Goal: Obtain resource: Download file/media

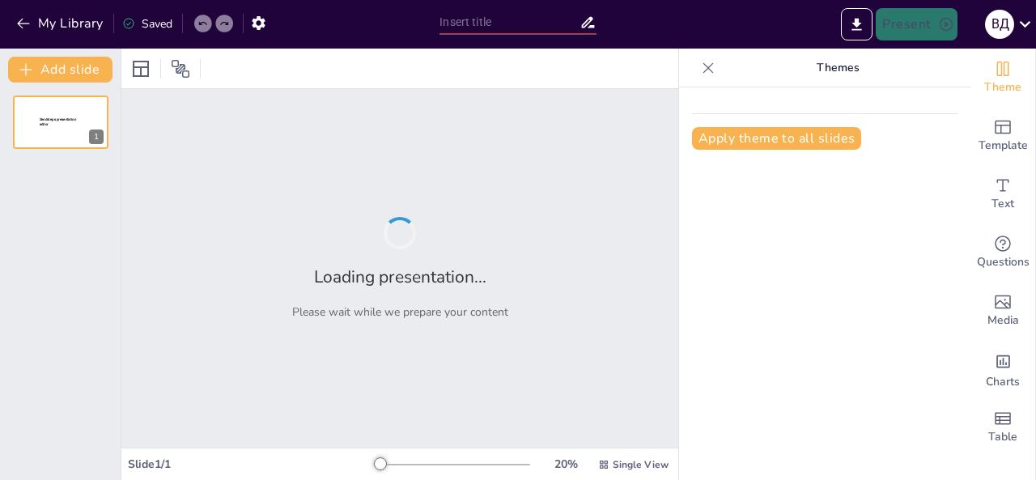
type input "Документація для відкриття банківського рахунку юридичними особами"
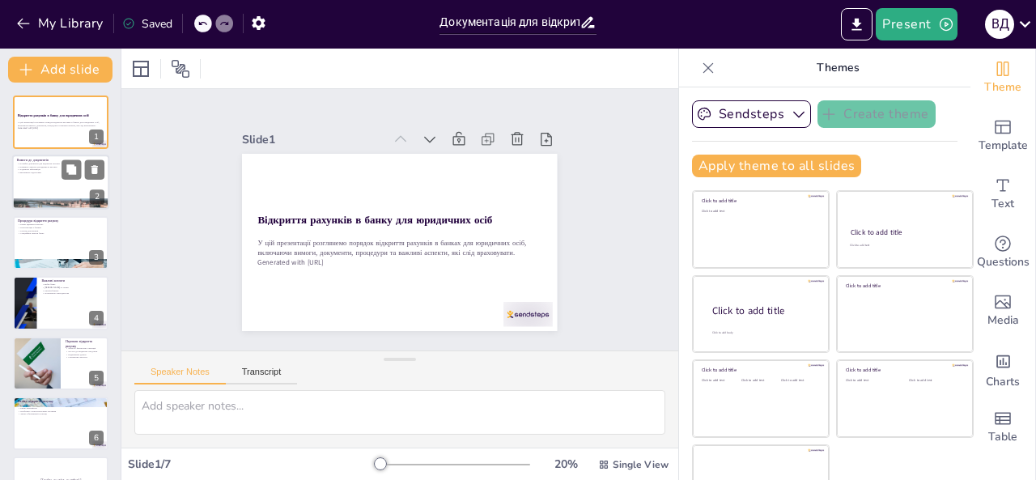
click at [48, 184] on div at bounding box center [60, 182] width 97 height 55
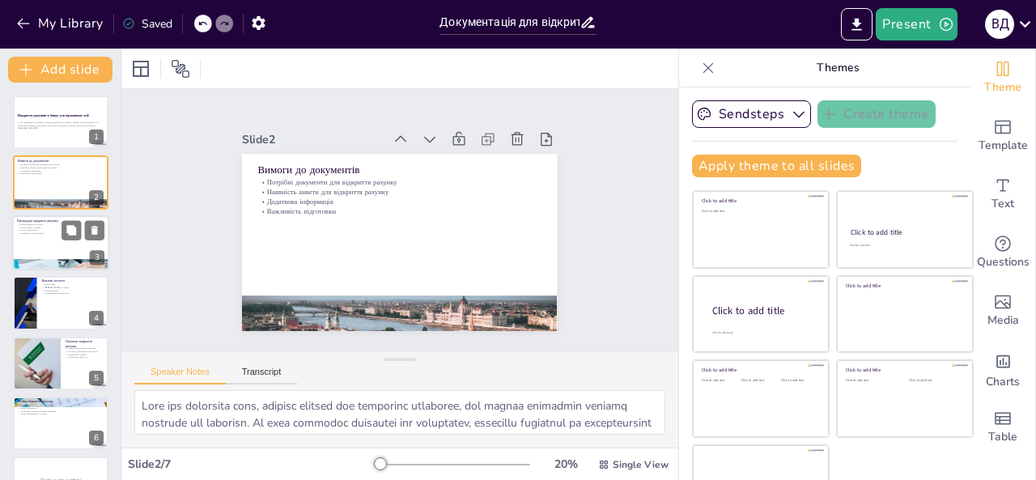
click at [58, 244] on div at bounding box center [60, 242] width 97 height 55
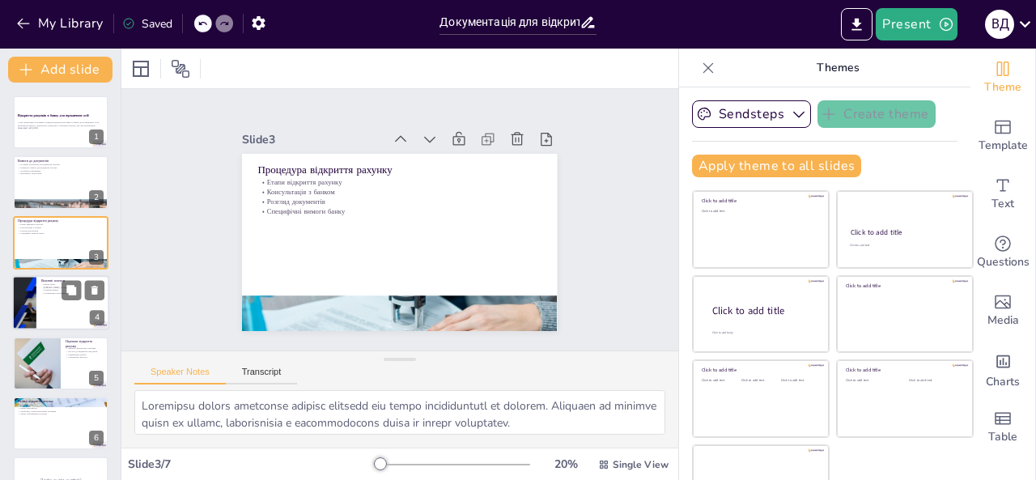
click at [49, 290] on p "Онлайн-банкінг" at bounding box center [72, 290] width 63 height 3
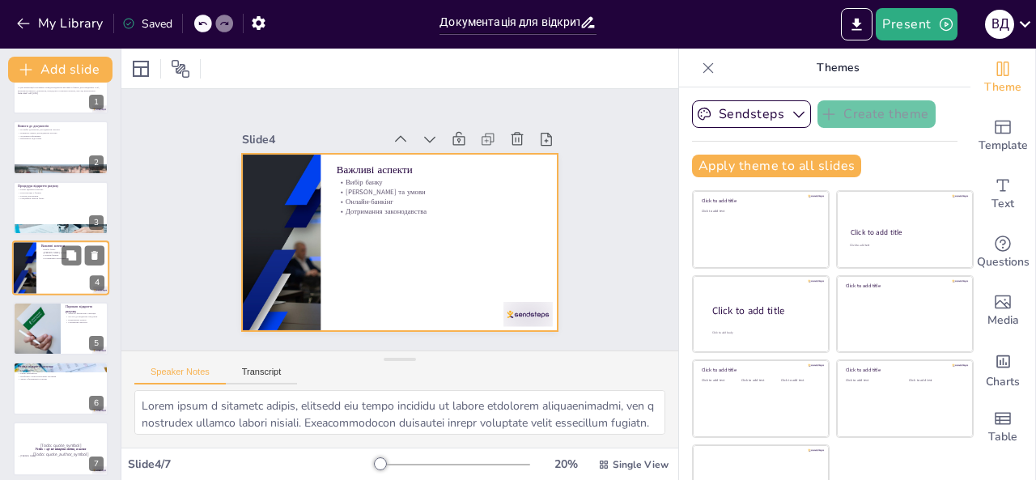
scroll to position [43, 0]
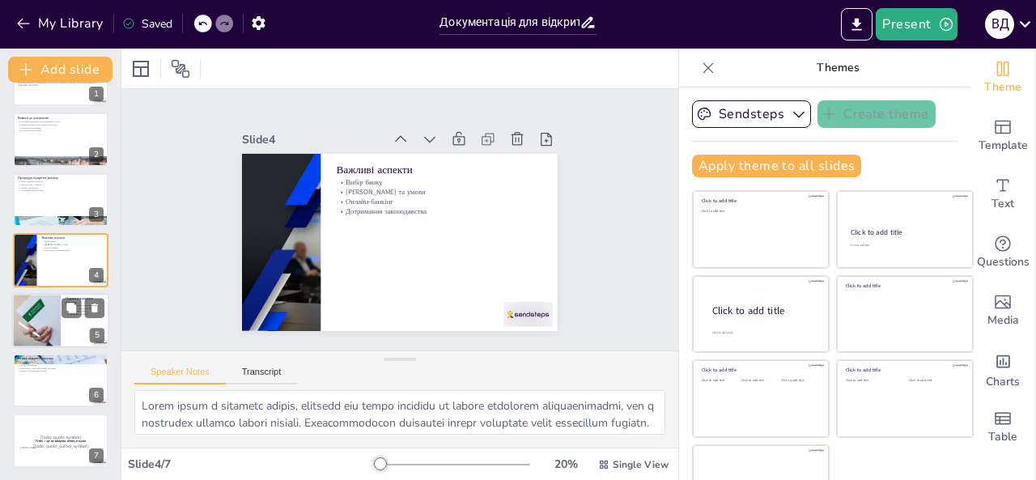
click at [60, 313] on div at bounding box center [36, 320] width 97 height 55
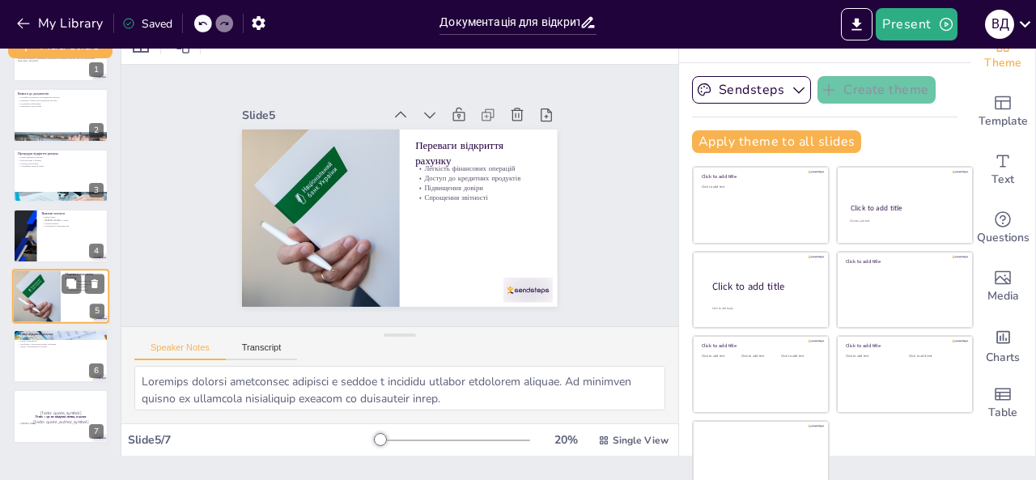
scroll to position [39, 0]
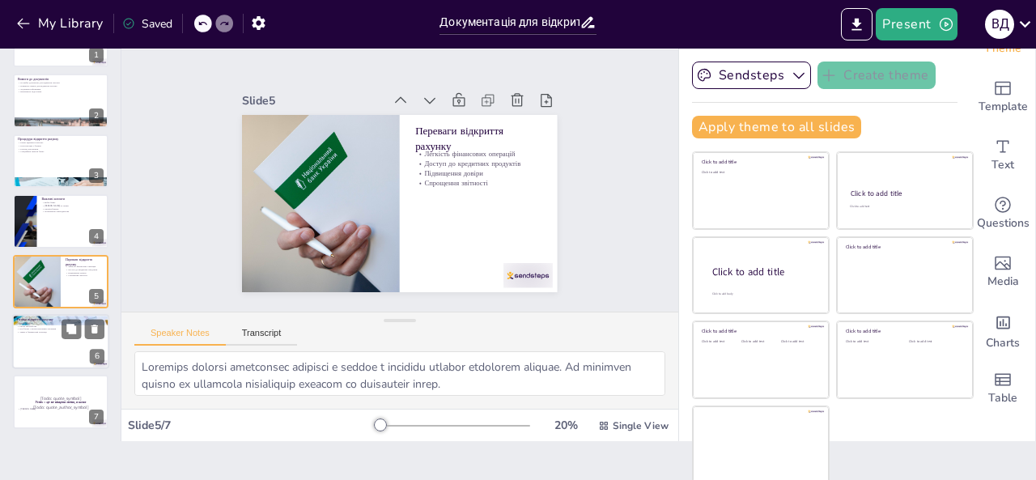
click at [53, 332] on p "Зміни в банківській політиці" at bounding box center [60, 331] width 87 height 3
type textarea "Lorem ipsumdo s ametconse adipisc e seddoeiu temporin, utla etdo magnaaliqua. E…"
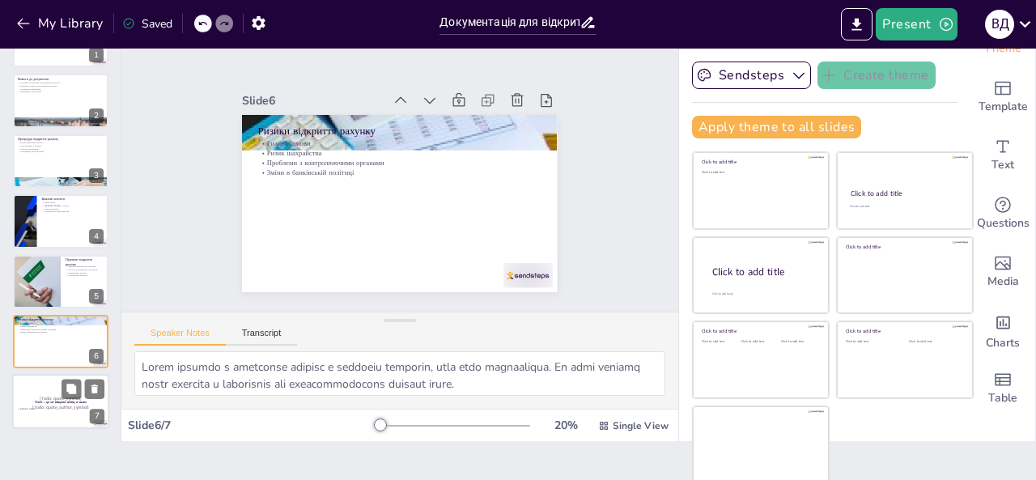
click at [57, 396] on p "[Todo: quote_symbol]" at bounding box center [60, 399] width 87 height 7
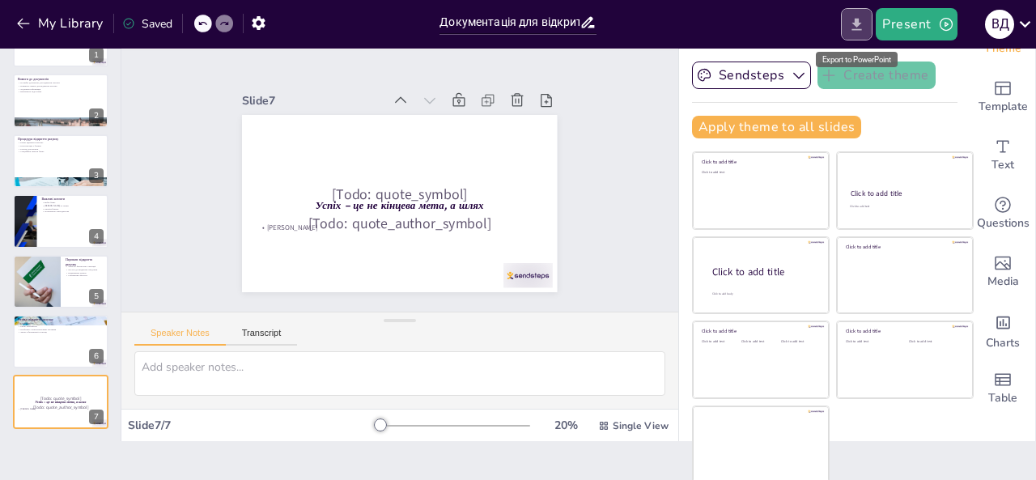
click at [851, 22] on icon "Export to PowerPoint" at bounding box center [856, 24] width 17 height 17
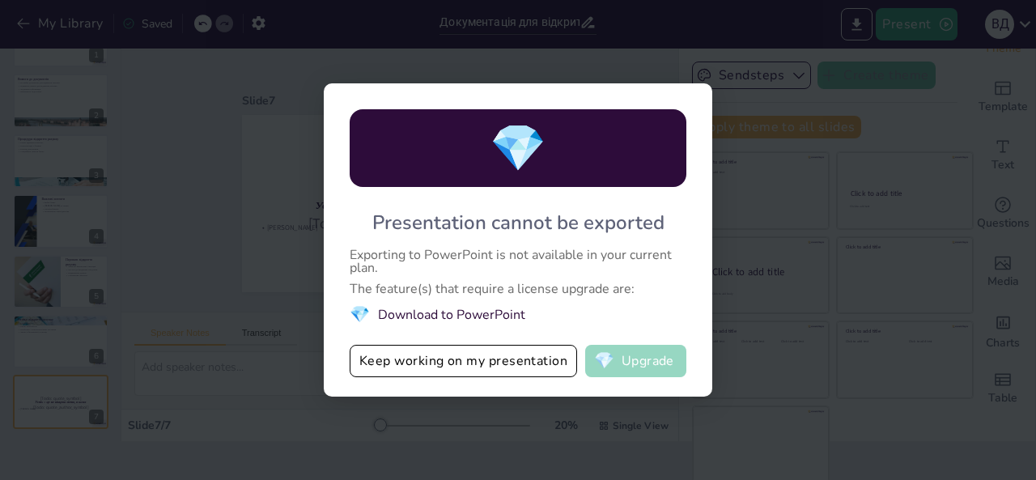
click at [623, 361] on button "💎 Upgrade" at bounding box center [635, 361] width 101 height 32
